Goal: Task Accomplishment & Management: Manage account settings

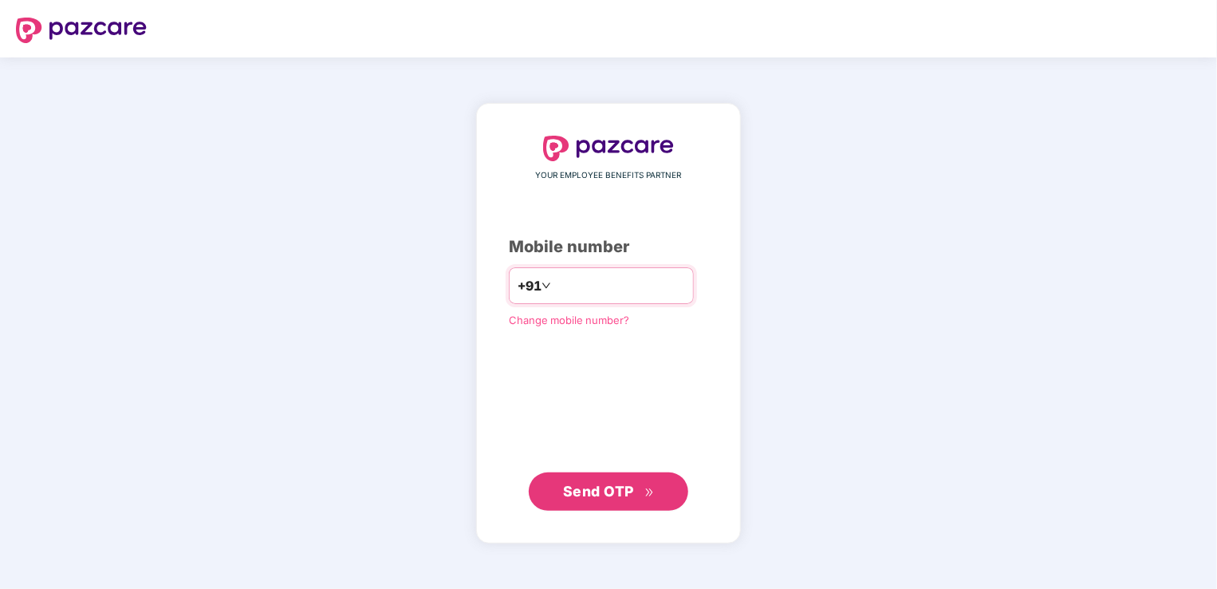
click at [554, 288] on input "**********" at bounding box center [619, 286] width 131 height 26
type input "**********"
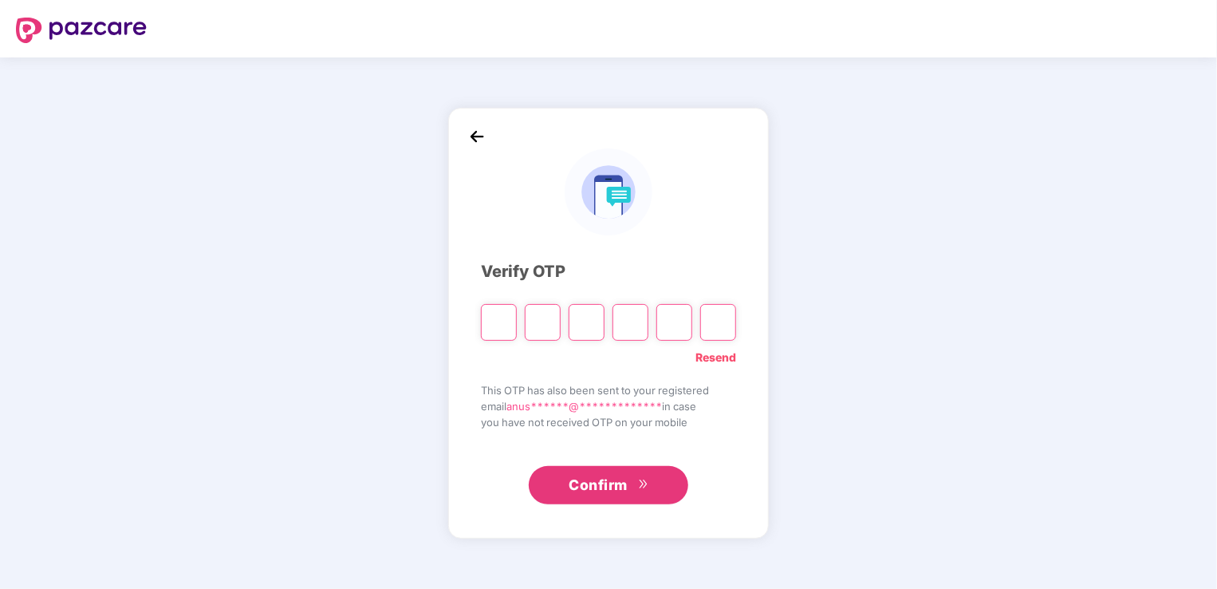
type input "*"
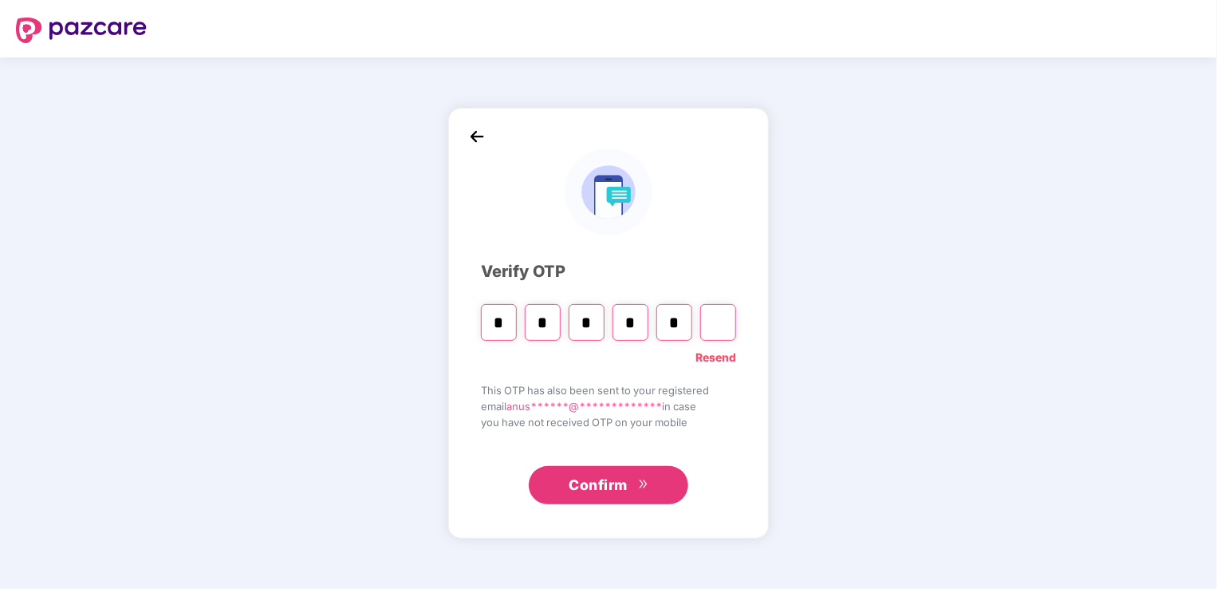
type input "*"
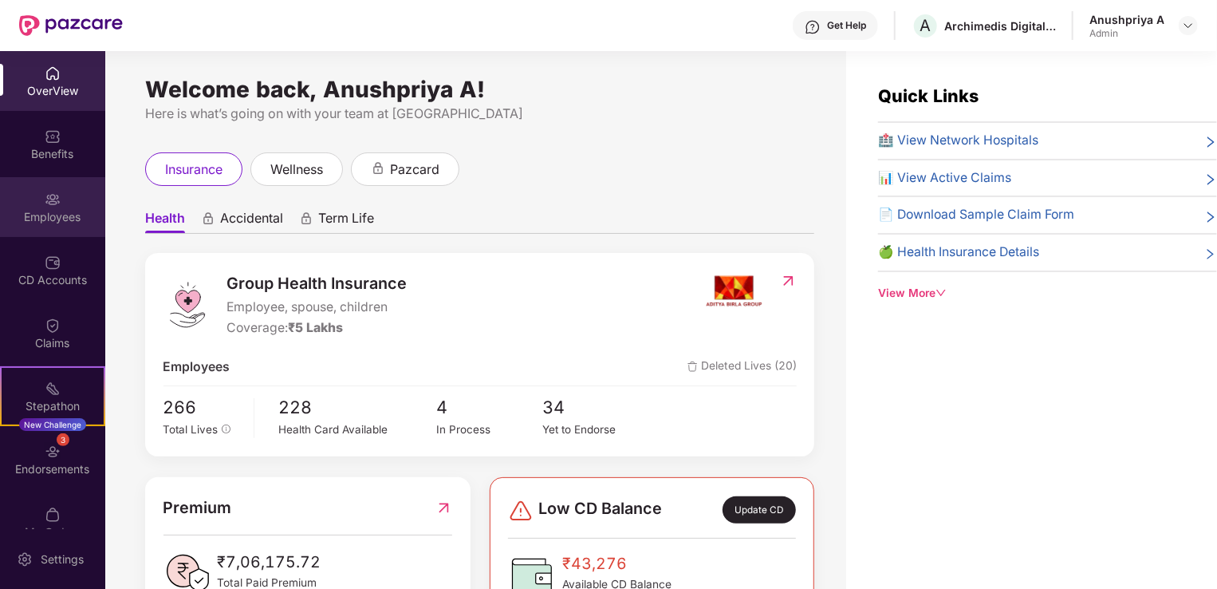
click at [47, 215] on div "Employees" at bounding box center [52, 217] width 105 height 16
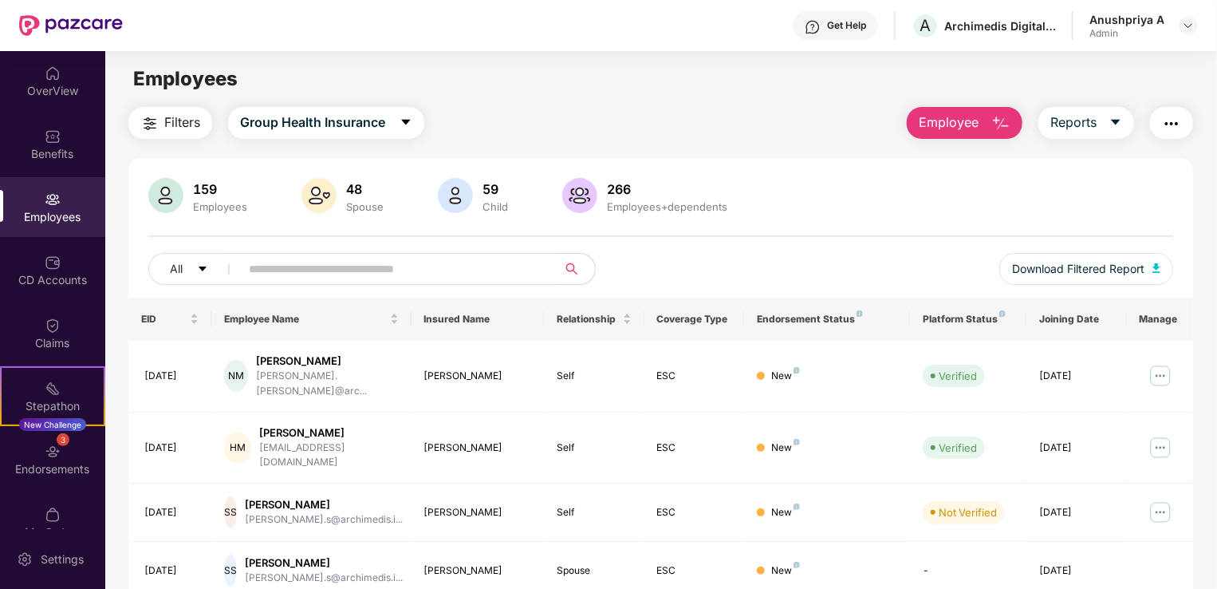
click at [335, 262] on input "text" at bounding box center [392, 269] width 286 height 24
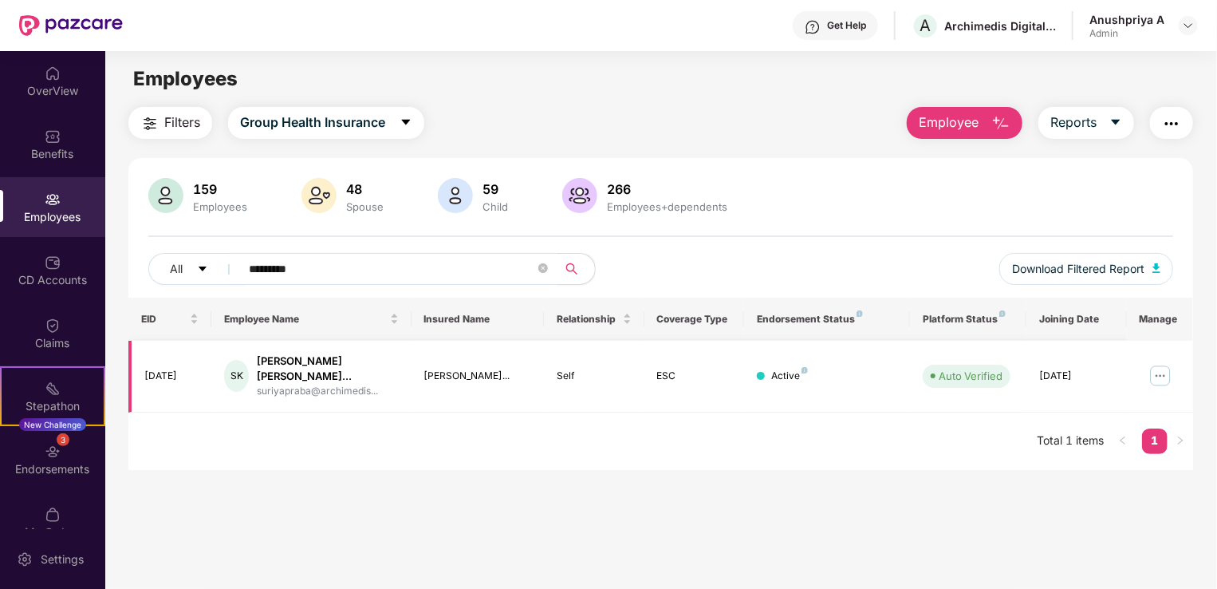
type input "*********"
click at [1164, 368] on img at bounding box center [1161, 376] width 26 height 26
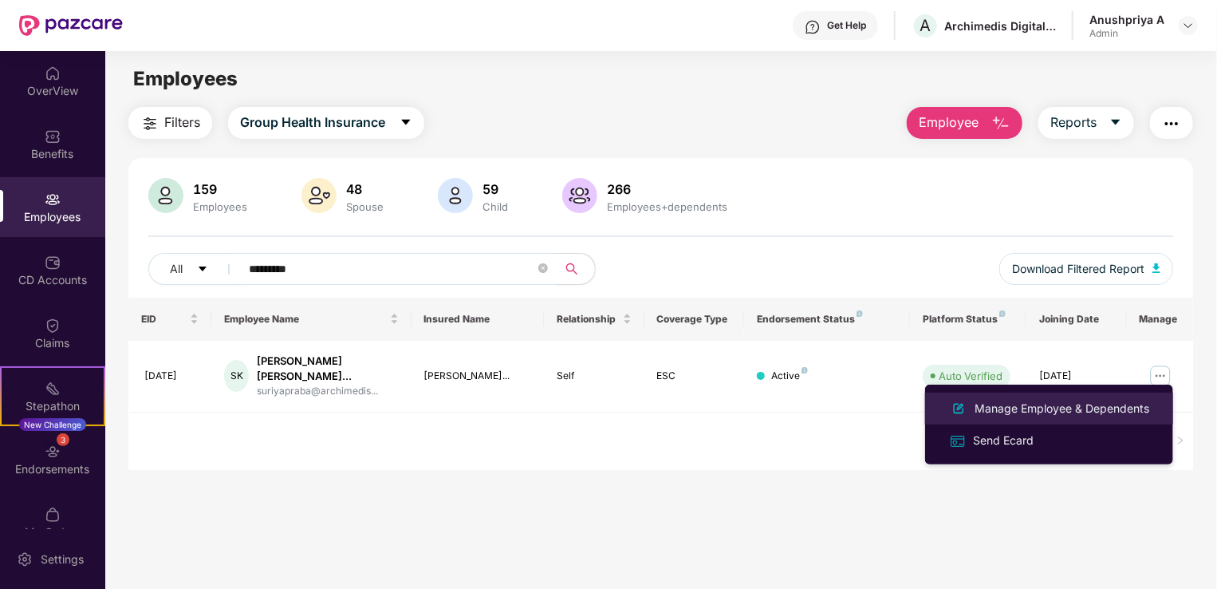
click at [1064, 404] on div "Manage Employee & Dependents" at bounding box center [1061, 409] width 181 height 18
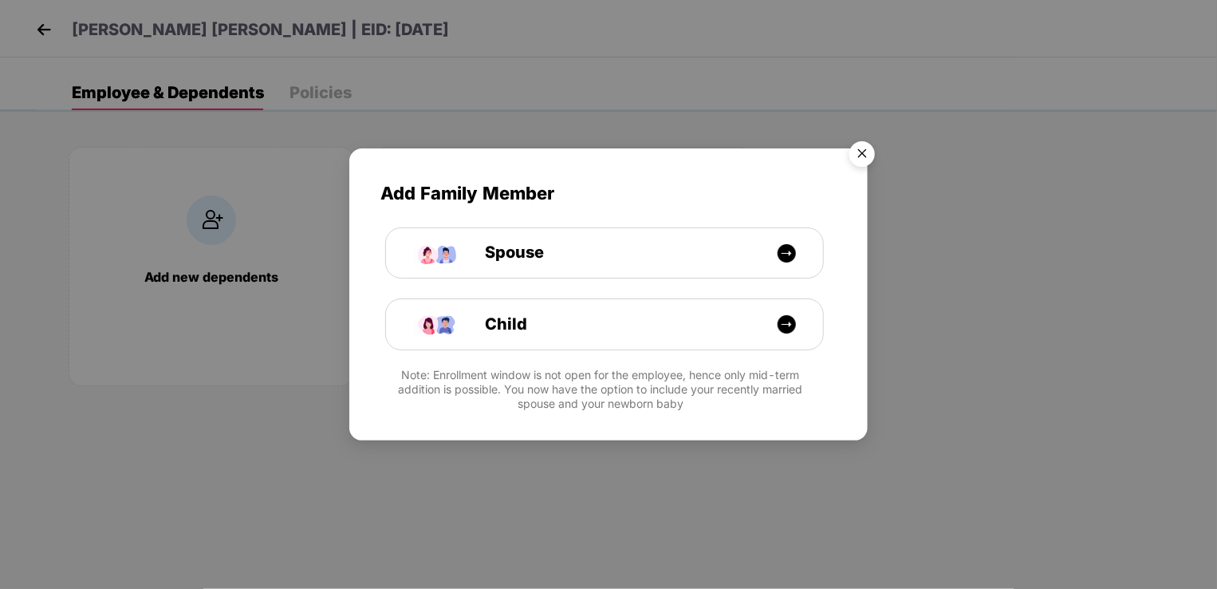
click at [853, 148] on img "Close" at bounding box center [862, 156] width 45 height 45
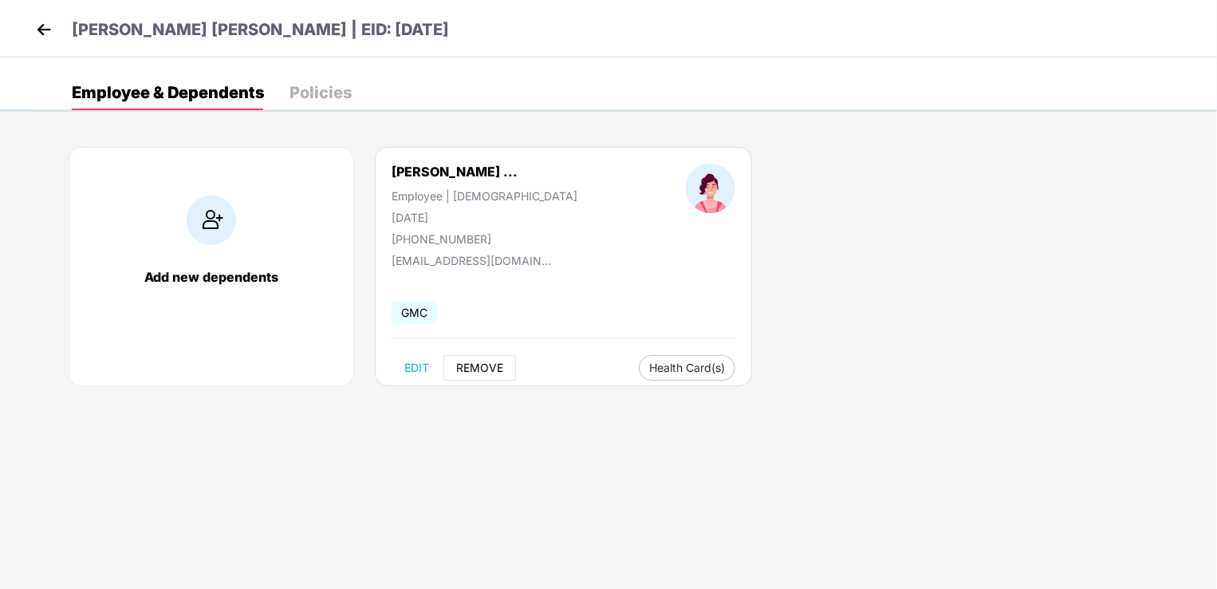
click at [469, 375] on button "REMOVE" at bounding box center [479, 368] width 73 height 26
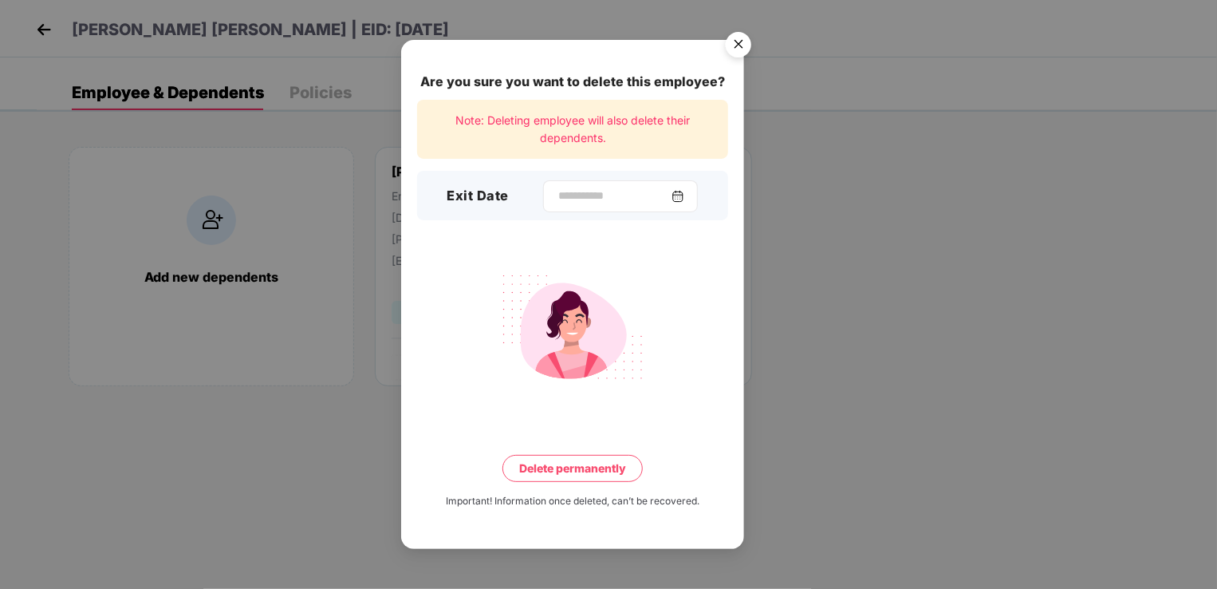
click at [684, 199] on img at bounding box center [677, 196] width 13 height 13
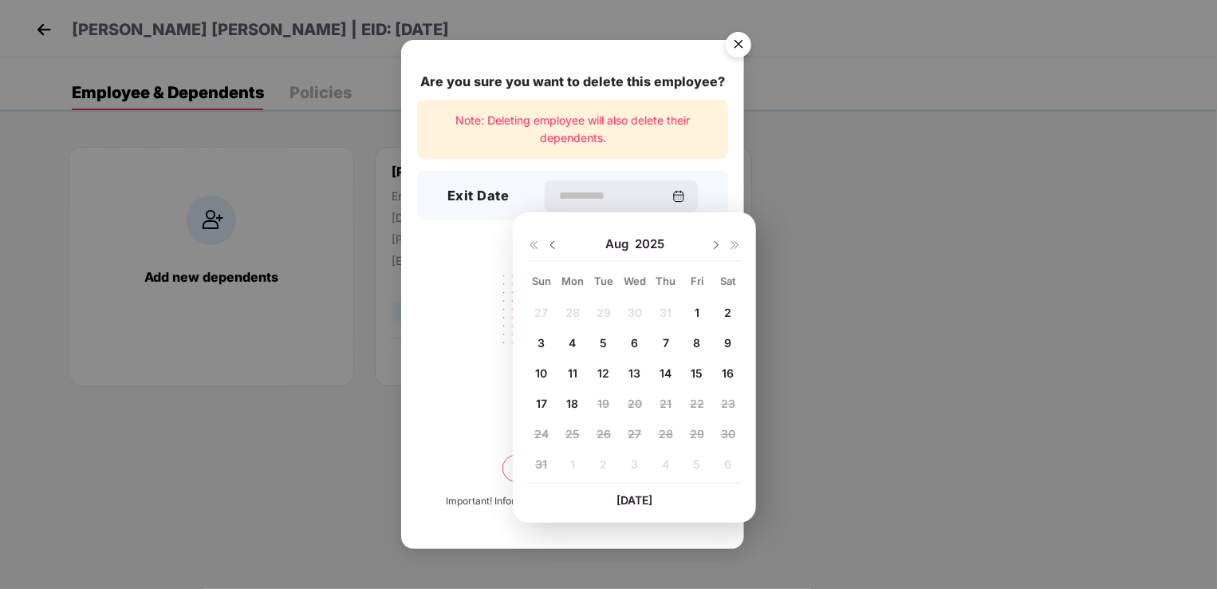
click at [668, 302] on div "27 28 29 30 31 1 2 3 4 5 6 7 8 9 10 11 12 13 14 15 16 17 18 19 20 21 22 23 24 2…" at bounding box center [634, 391] width 215 height 182
click at [669, 308] on div "27 28 29 30 31 1 2 3 4 5 6 7 8 9 10 11 12 13 14 15 16 17 18 19 20 21 22 23 24 2…" at bounding box center [634, 391] width 215 height 182
click at [560, 244] on div "Aug 2025" at bounding box center [634, 244] width 215 height 32
click at [559, 244] on div "Aug 2025" at bounding box center [634, 244] width 215 height 32
click at [549, 247] on img at bounding box center [552, 244] width 13 height 13
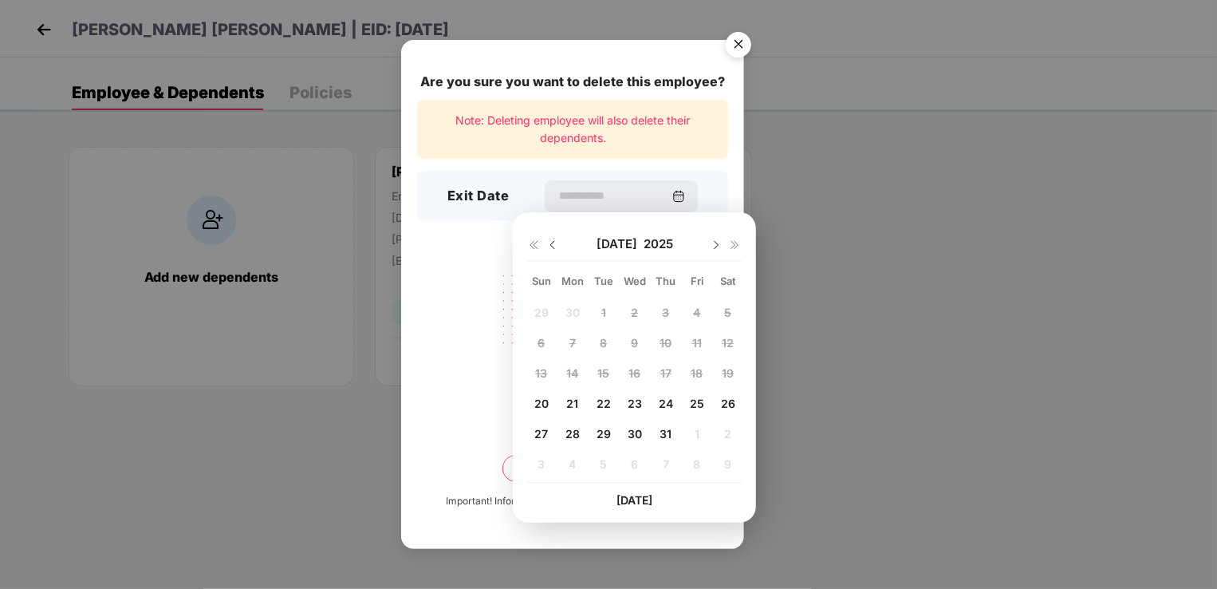
click at [663, 432] on span "31" at bounding box center [665, 434] width 12 height 14
type input "**********"
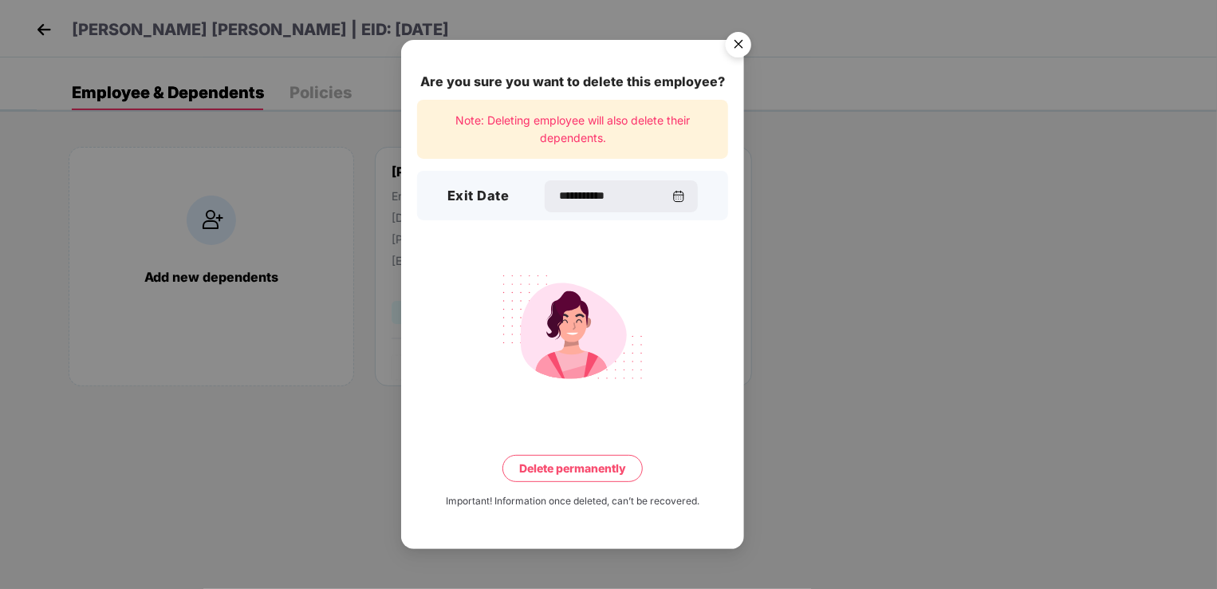
click at [600, 466] on button "Delete permanently" at bounding box center [572, 468] width 140 height 27
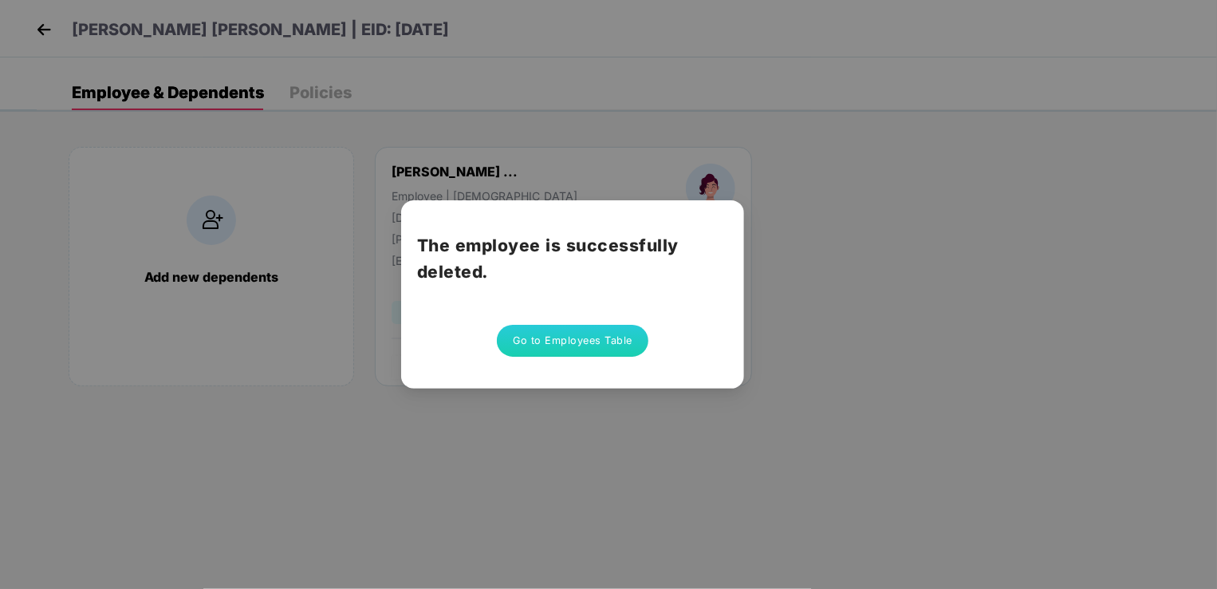
click at [552, 348] on button "Go to Employees Table" at bounding box center [573, 341] width 152 height 32
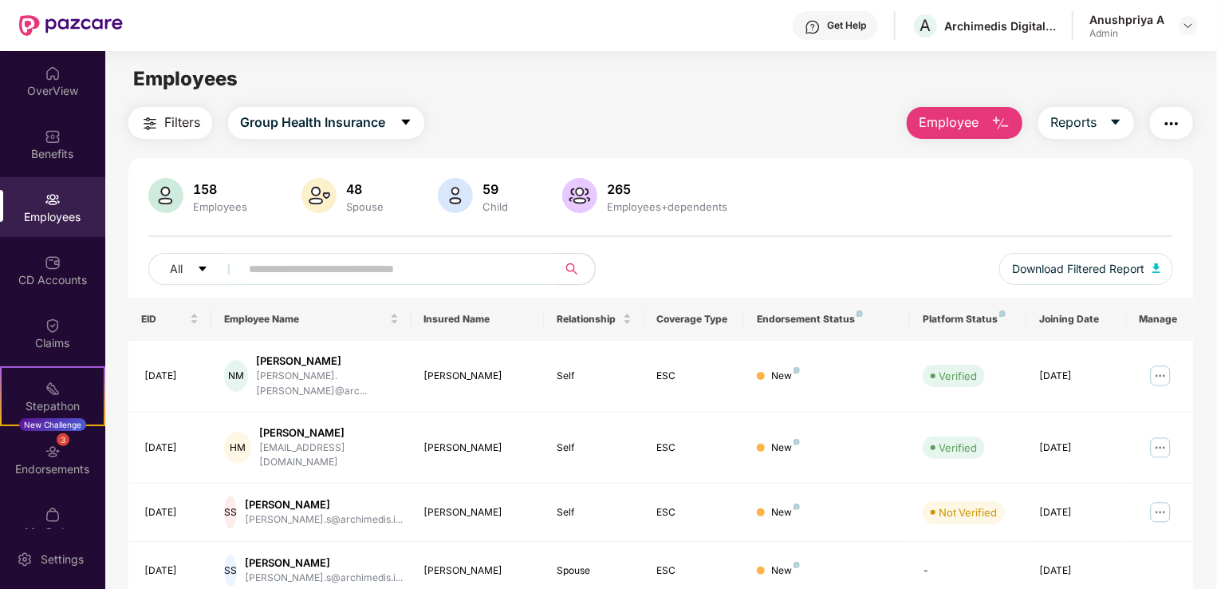
click at [402, 258] on input "text" at bounding box center [392, 269] width 286 height 24
type input "******"
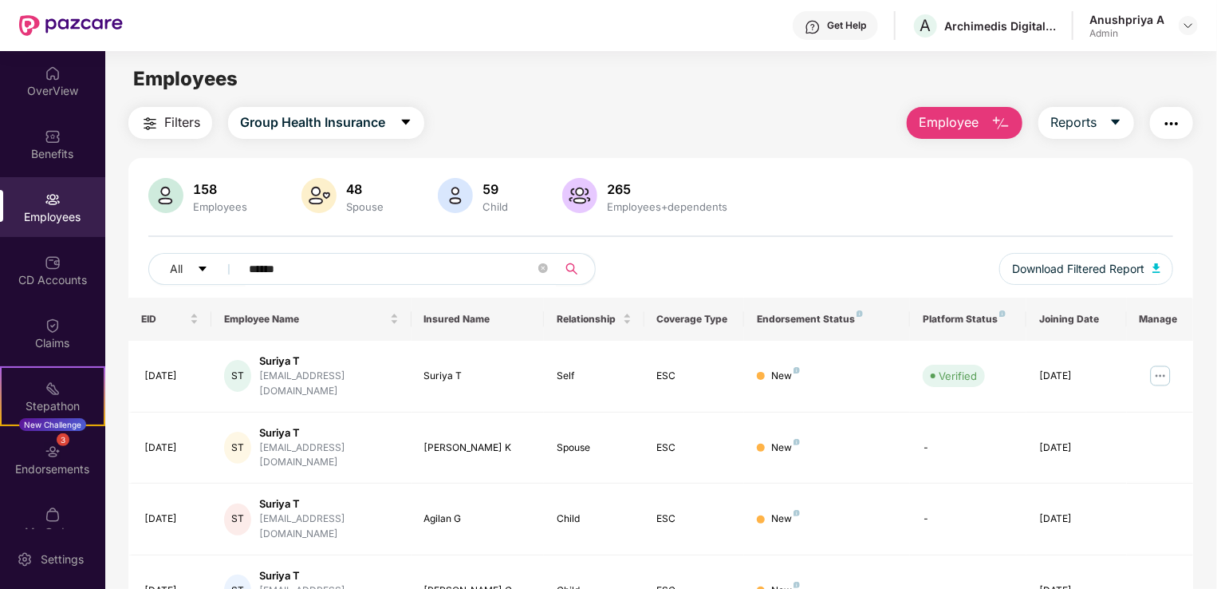
click at [569, 262] on icon "search" at bounding box center [571, 268] width 13 height 13
click at [546, 270] on icon "close-circle" at bounding box center [543, 268] width 10 height 10
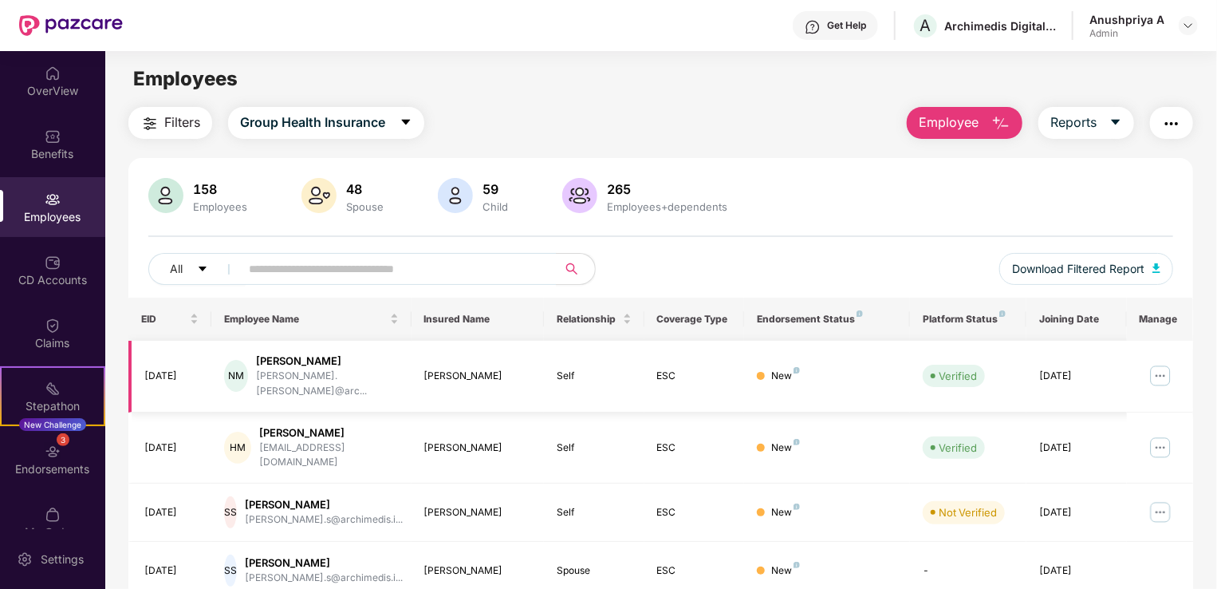
click at [1163, 366] on img at bounding box center [1161, 376] width 26 height 26
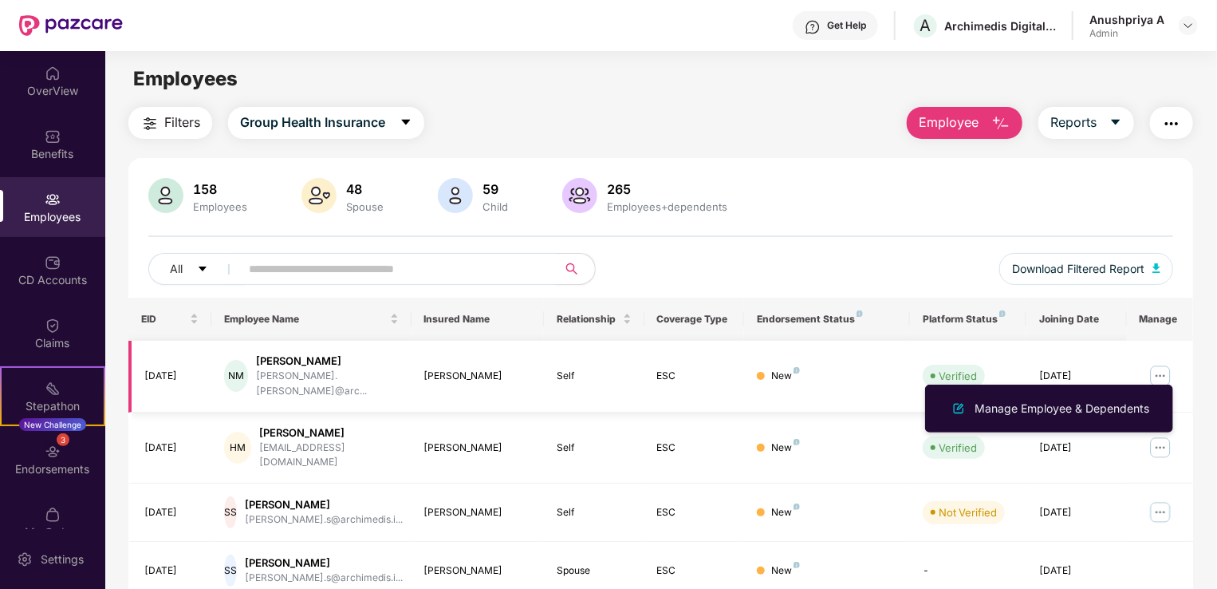
click at [333, 361] on div "[PERSON_NAME]" at bounding box center [327, 360] width 143 height 15
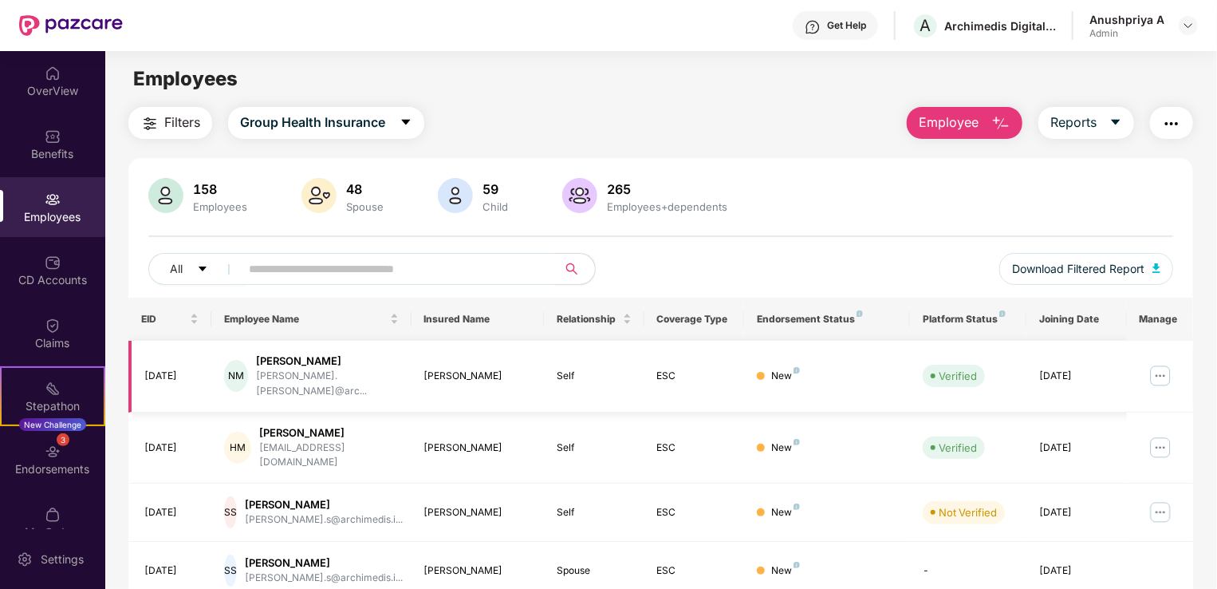
click at [333, 361] on div "[PERSON_NAME]" at bounding box center [327, 360] width 143 height 15
click at [1159, 366] on img at bounding box center [1161, 376] width 26 height 26
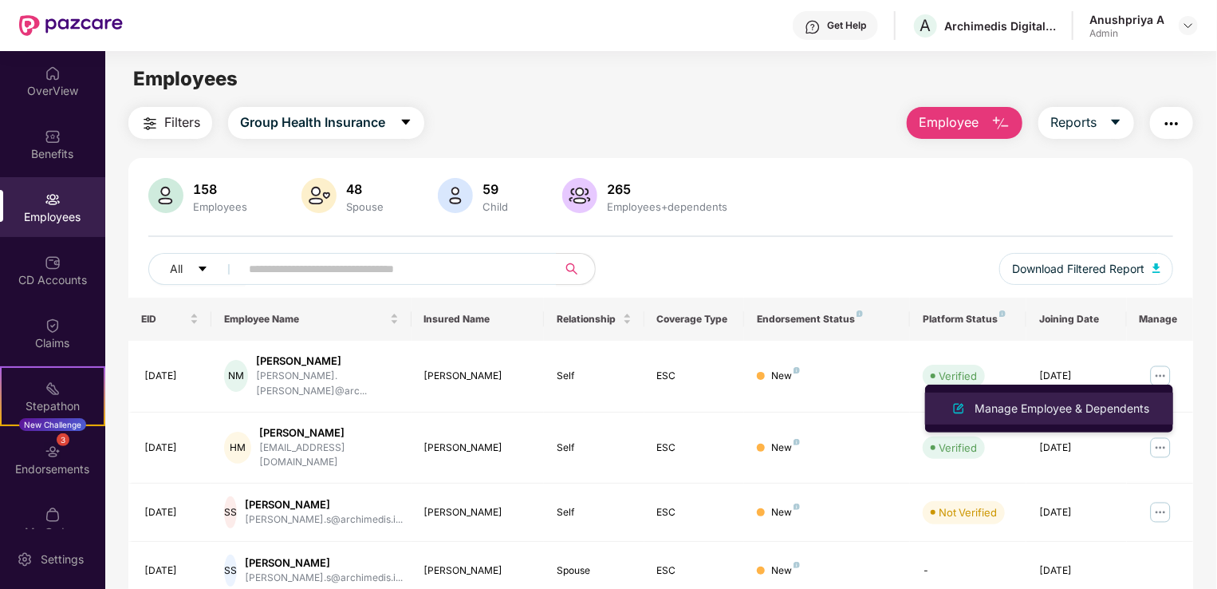
click at [1015, 403] on div "Manage Employee & Dependents" at bounding box center [1061, 409] width 181 height 18
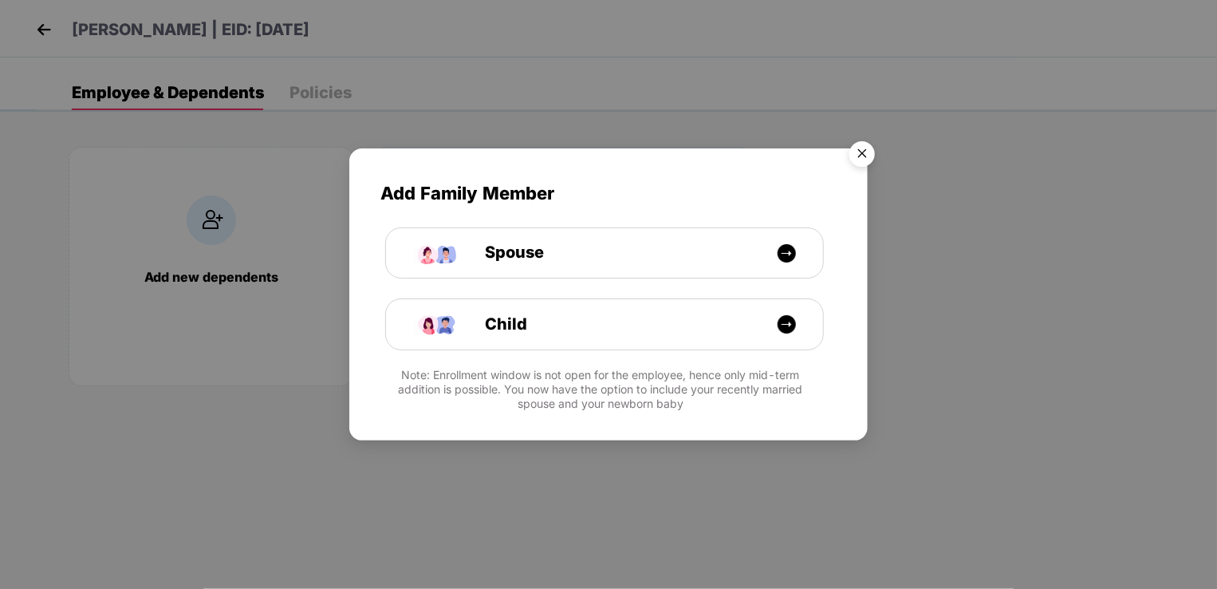
click at [860, 154] on img "Close" at bounding box center [862, 156] width 45 height 45
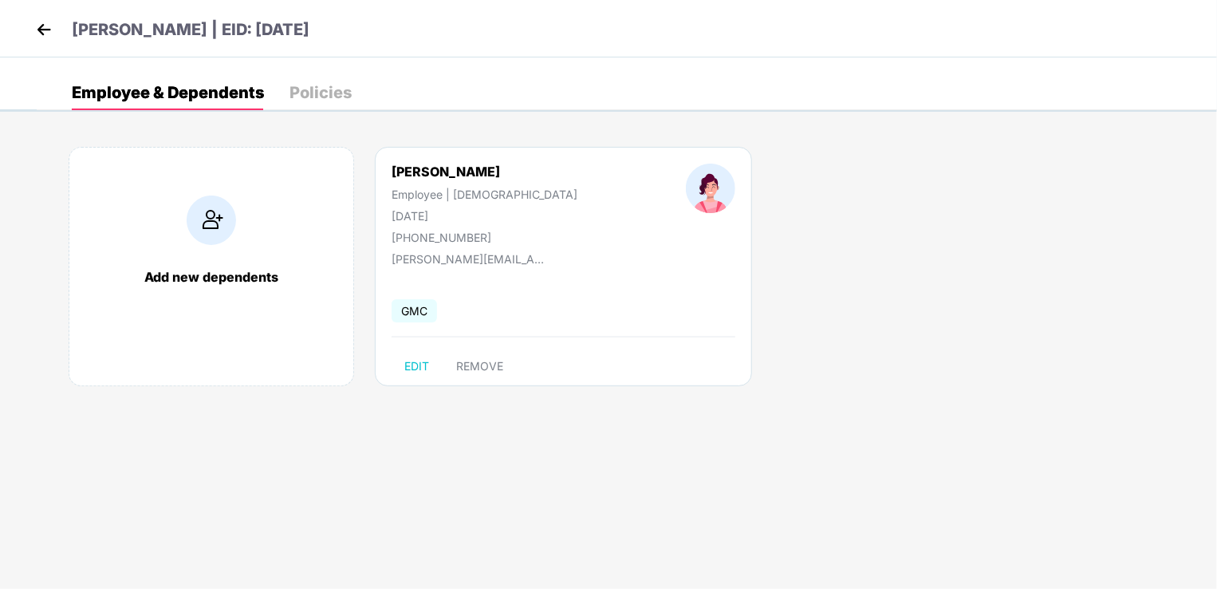
click at [46, 26] on img at bounding box center [44, 30] width 24 height 24
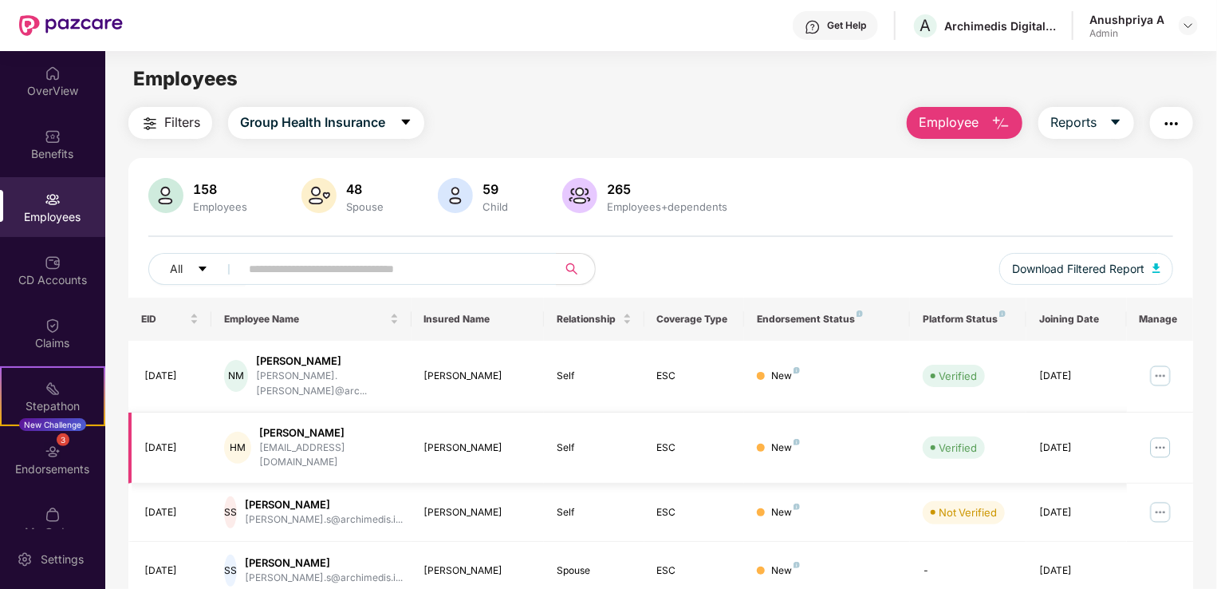
click at [1175, 434] on td at bounding box center [1160, 448] width 66 height 72
click at [1144, 419] on td at bounding box center [1160, 448] width 66 height 72
click at [1156, 435] on img at bounding box center [1161, 448] width 26 height 26
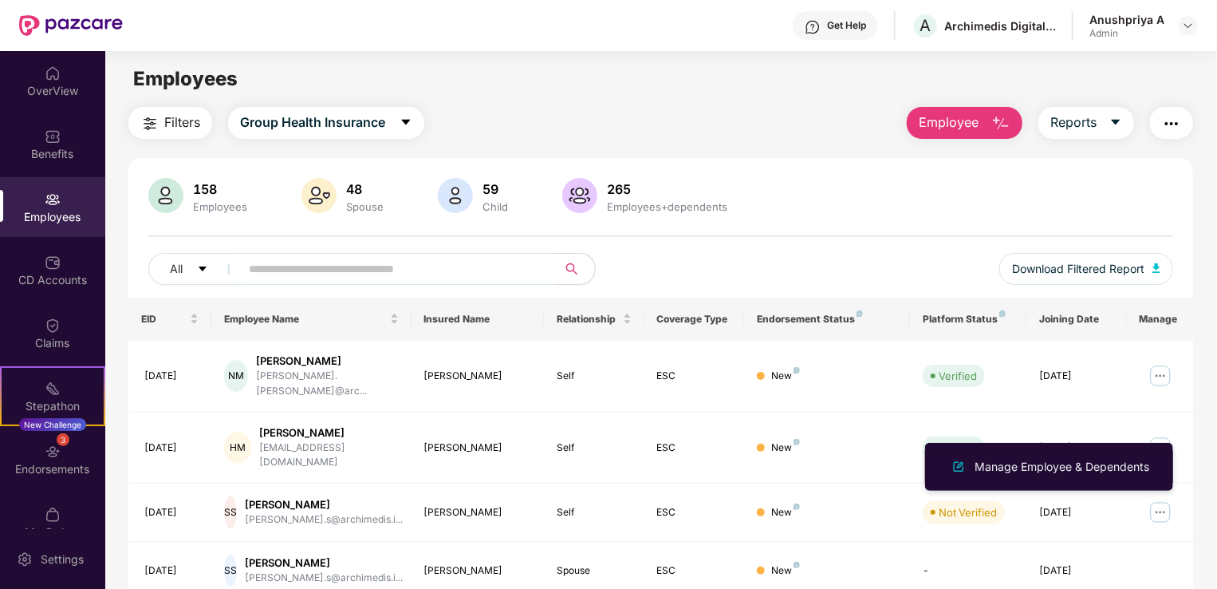
click at [1062, 455] on li "Manage Employee & Dependents" at bounding box center [1049, 467] width 248 height 32
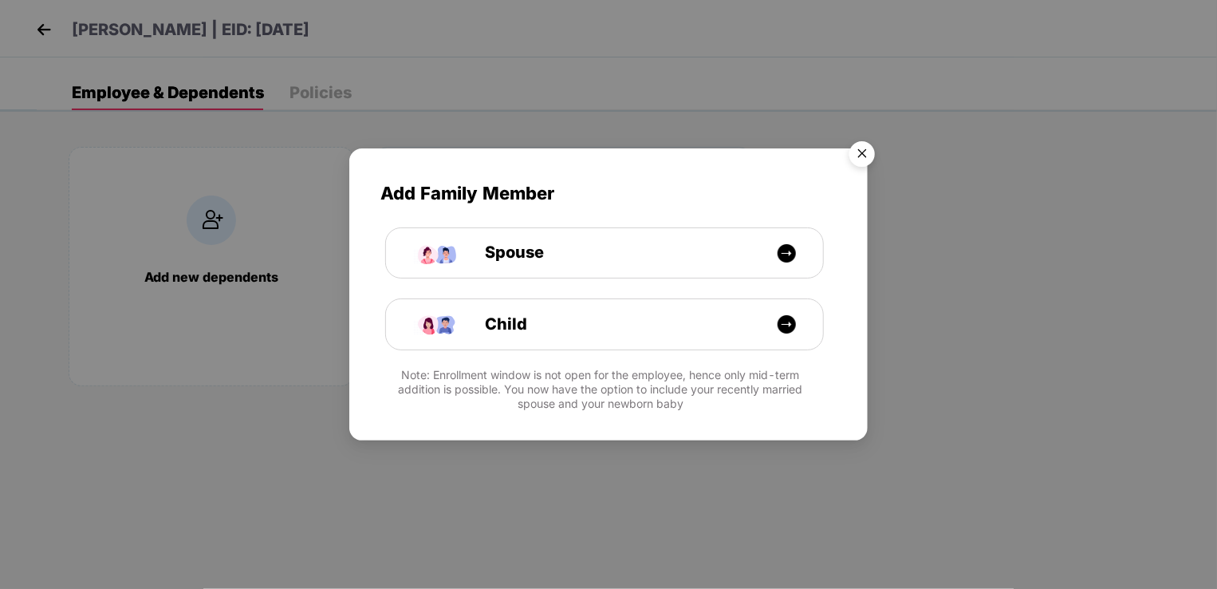
click at [852, 163] on img "Close" at bounding box center [862, 156] width 45 height 45
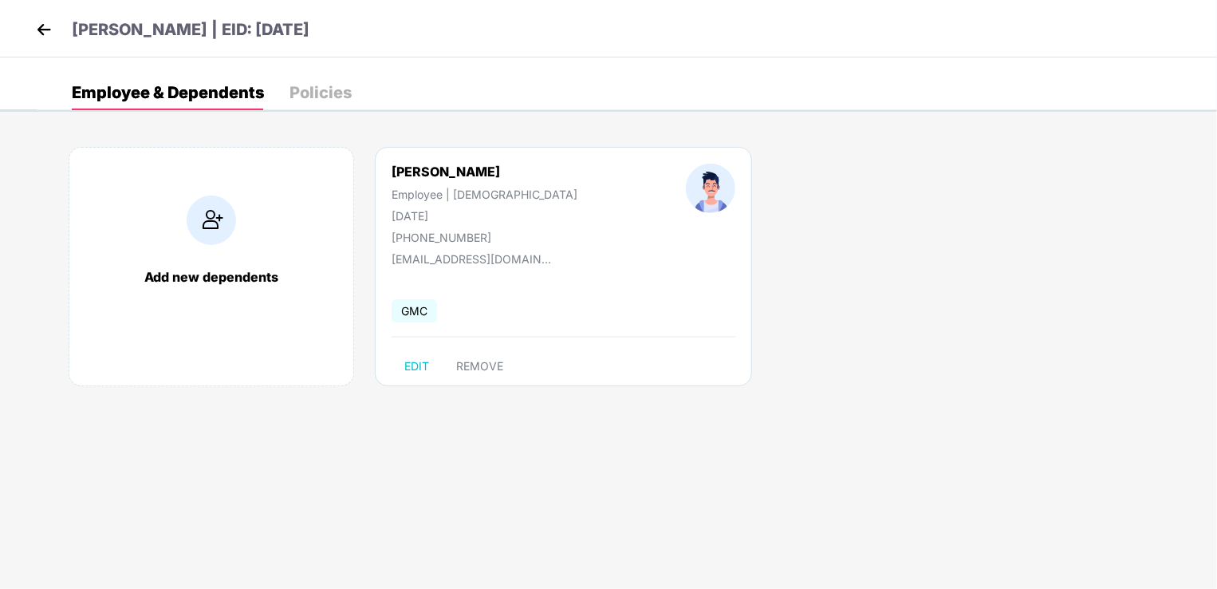
click at [27, 26] on div "Hemanraj Madaka | EID: AD00211" at bounding box center [608, 28] width 1217 height 57
click at [32, 28] on div "Hemanraj Madaka | EID: AD00211" at bounding box center [608, 28] width 1217 height 57
click at [43, 23] on img at bounding box center [44, 30] width 24 height 24
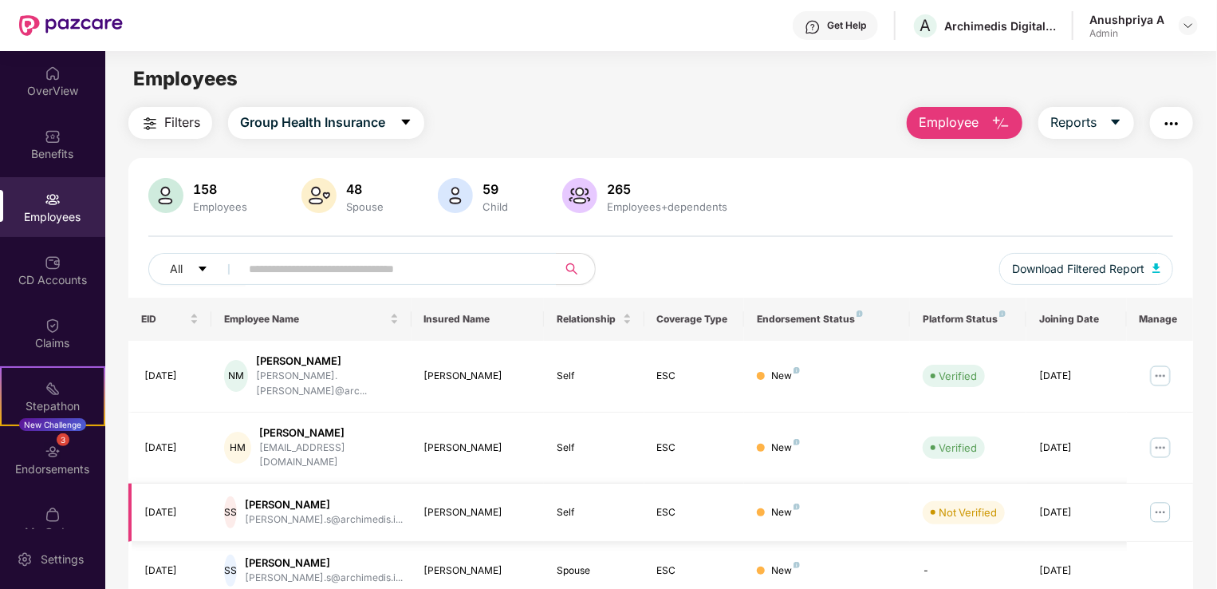
click at [1155, 499] on img at bounding box center [1161, 512] width 26 height 26
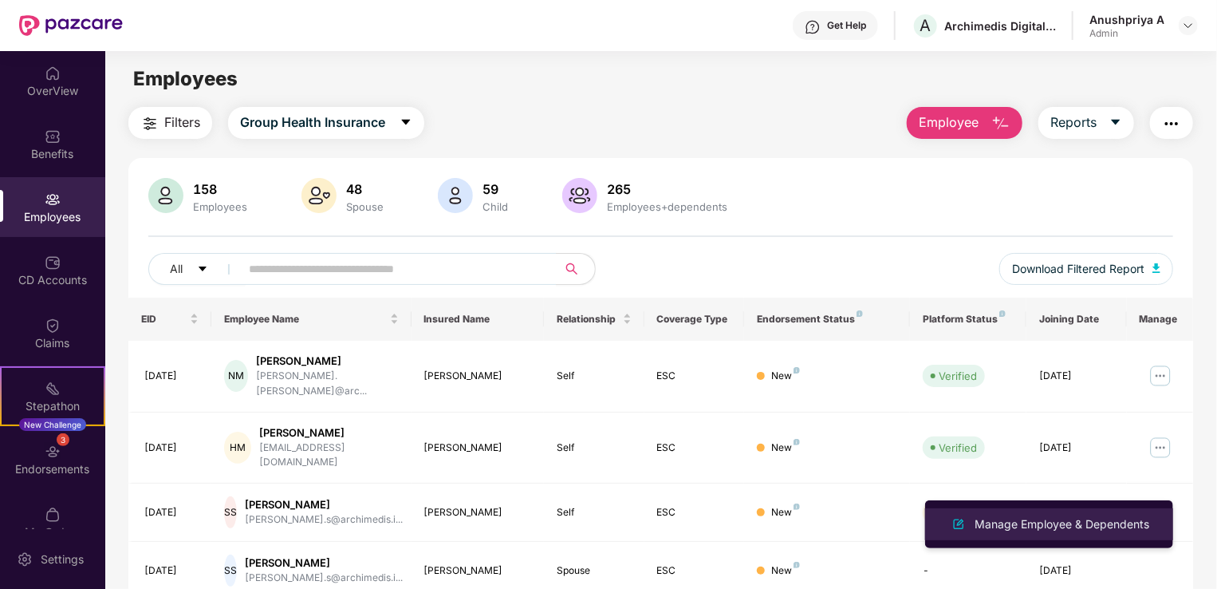
click at [1046, 519] on div "Manage Employee & Dependents" at bounding box center [1061, 524] width 181 height 18
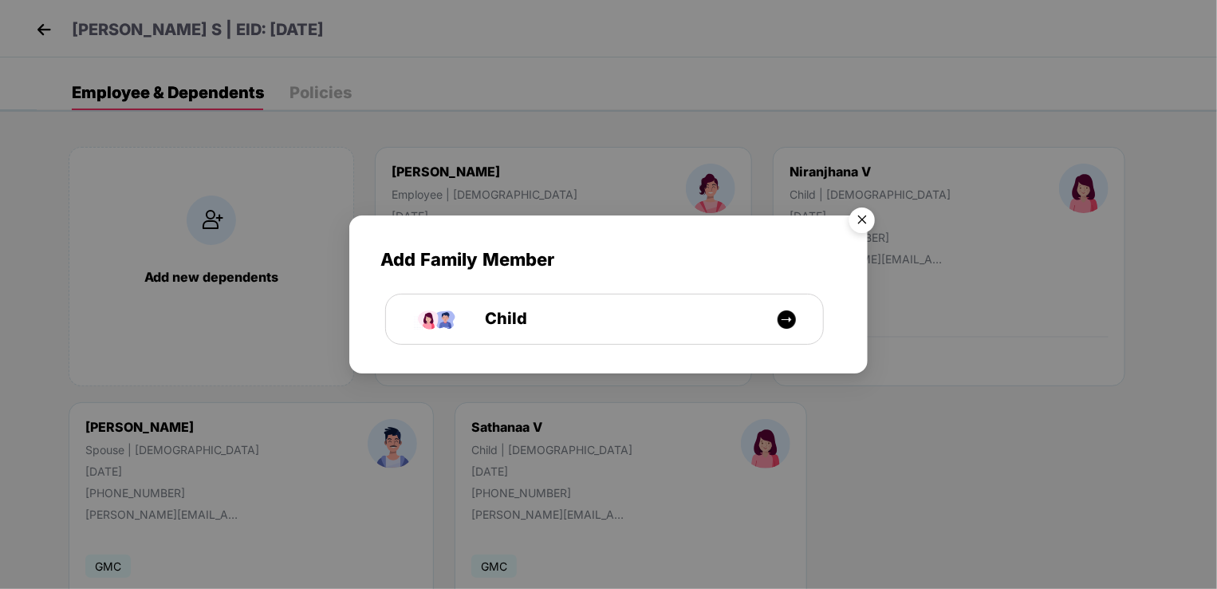
click at [868, 215] on img "Close" at bounding box center [862, 222] width 45 height 45
